Goal: Navigation & Orientation: Find specific page/section

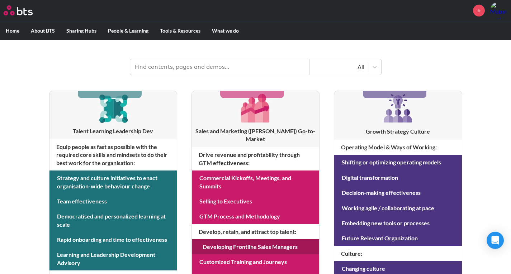
scroll to position [88, 0]
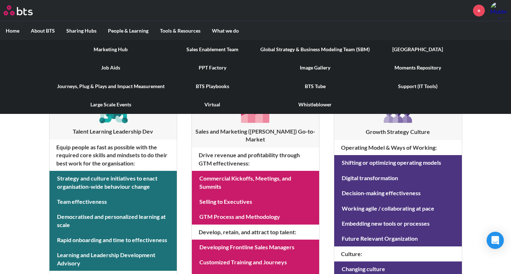
click at [204, 50] on link "Sales Enablement Team" at bounding box center [212, 49] width 85 height 19
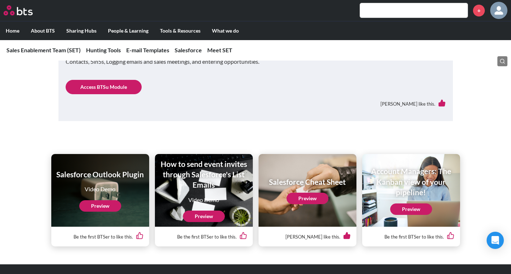
scroll to position [1365, 0]
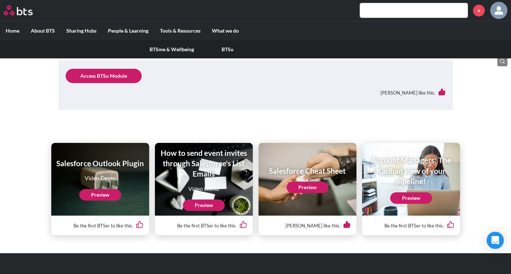
click at [219, 49] on link "BTSu" at bounding box center [228, 49] width 56 height 19
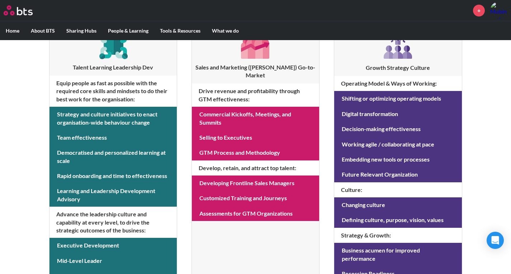
scroll to position [153, 0]
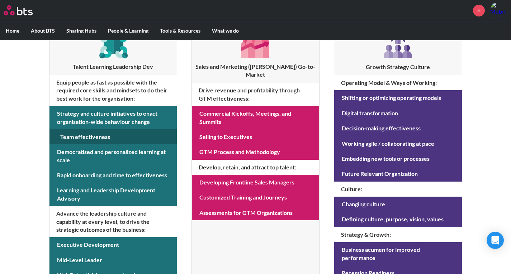
click at [74, 135] on link at bounding box center [113, 137] width 127 height 15
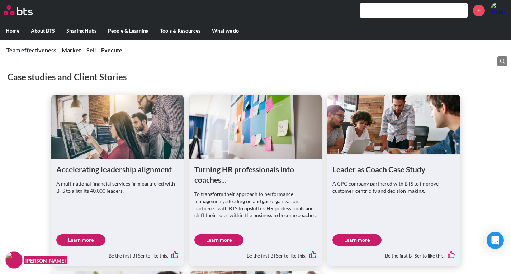
scroll to position [216, 0]
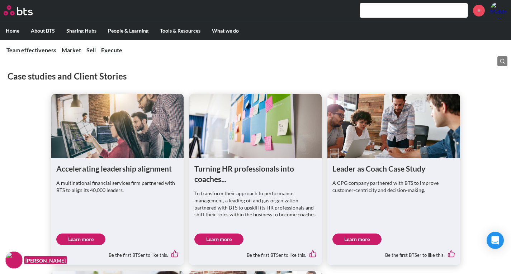
click at [72, 240] on link "Learn more" at bounding box center [80, 239] width 49 height 11
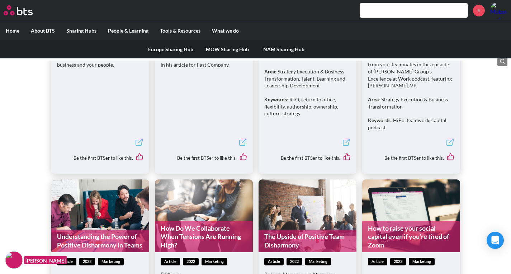
scroll to position [972, 0]
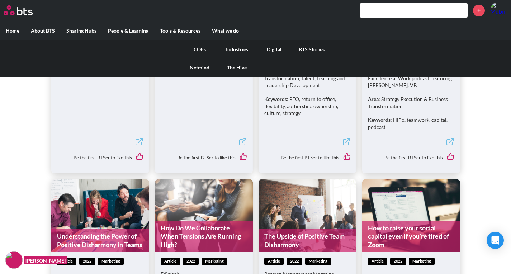
click at [277, 50] on link "Digital" at bounding box center [274, 49] width 37 height 19
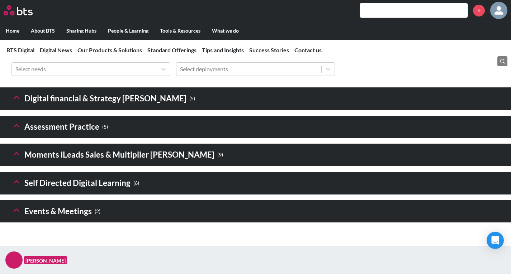
scroll to position [1081, 0]
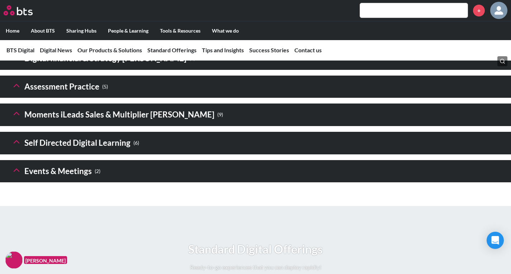
click at [200, 76] on div "Digital financial & Strategy Sims ( 5 ) Digital BA1 Add Digital Modules to a Le…" at bounding box center [255, 61] width 511 height 28
click at [100, 70] on header "Digital financial & Strategy Sims ( 5 )" at bounding box center [255, 58] width 511 height 23
click at [86, 66] on h3 "Digital financial & Strategy Sims ( 5 )" at bounding box center [103, 58] width 184 height 15
click at [14, 62] on icon at bounding box center [16, 57] width 10 height 10
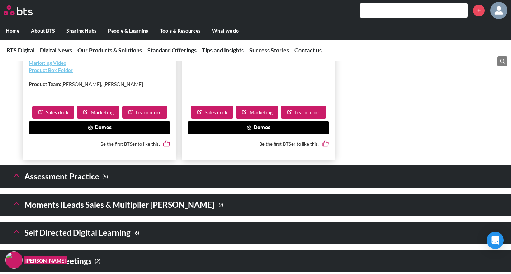
scroll to position [1543, 0]
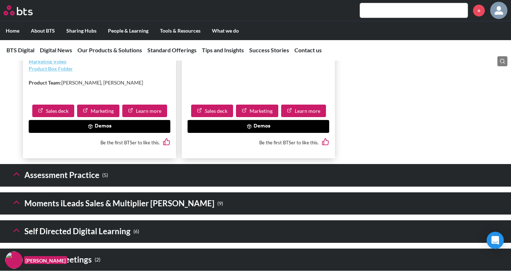
click at [207, 118] on link "Sales deck" at bounding box center [212, 111] width 42 height 13
